Goal: Browse casually

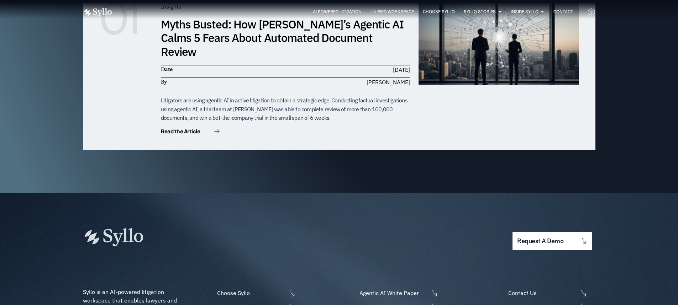
scroll to position [2289, 0]
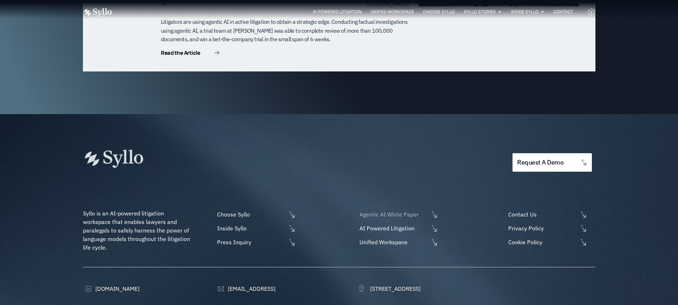
scroll to position [2289, 0]
